Goal: Transaction & Acquisition: Purchase product/service

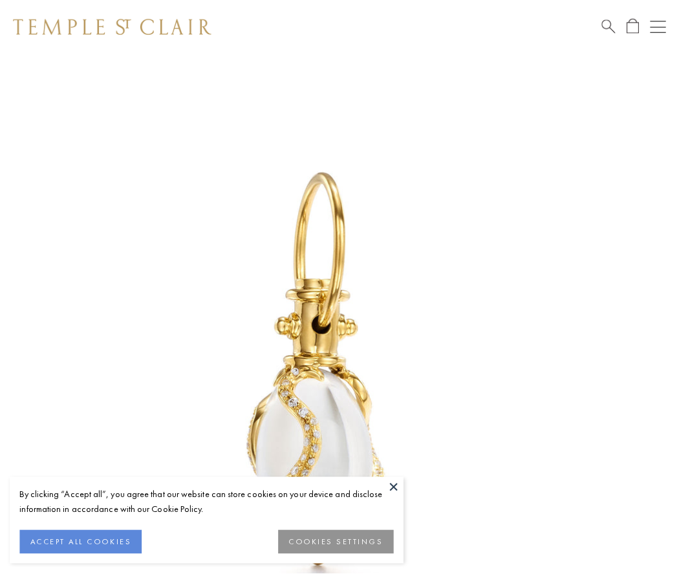
scroll to position [10, 0]
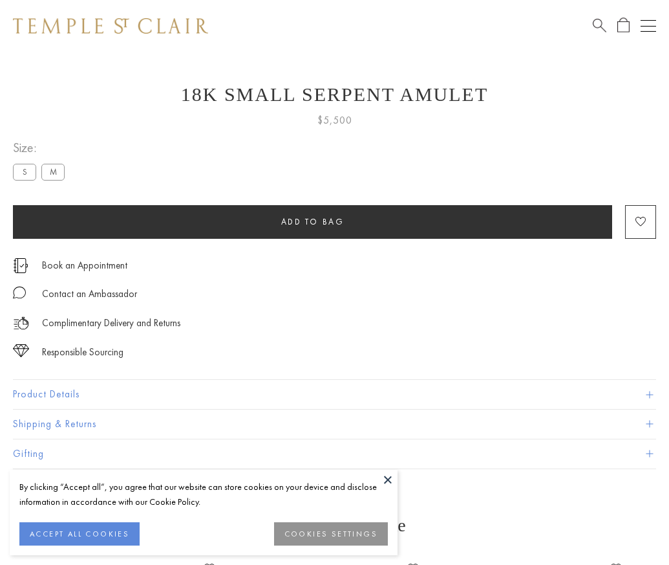
click at [312, 221] on span "Add to bag" at bounding box center [312, 221] width 63 height 11
